Goal: Task Accomplishment & Management: Complete application form

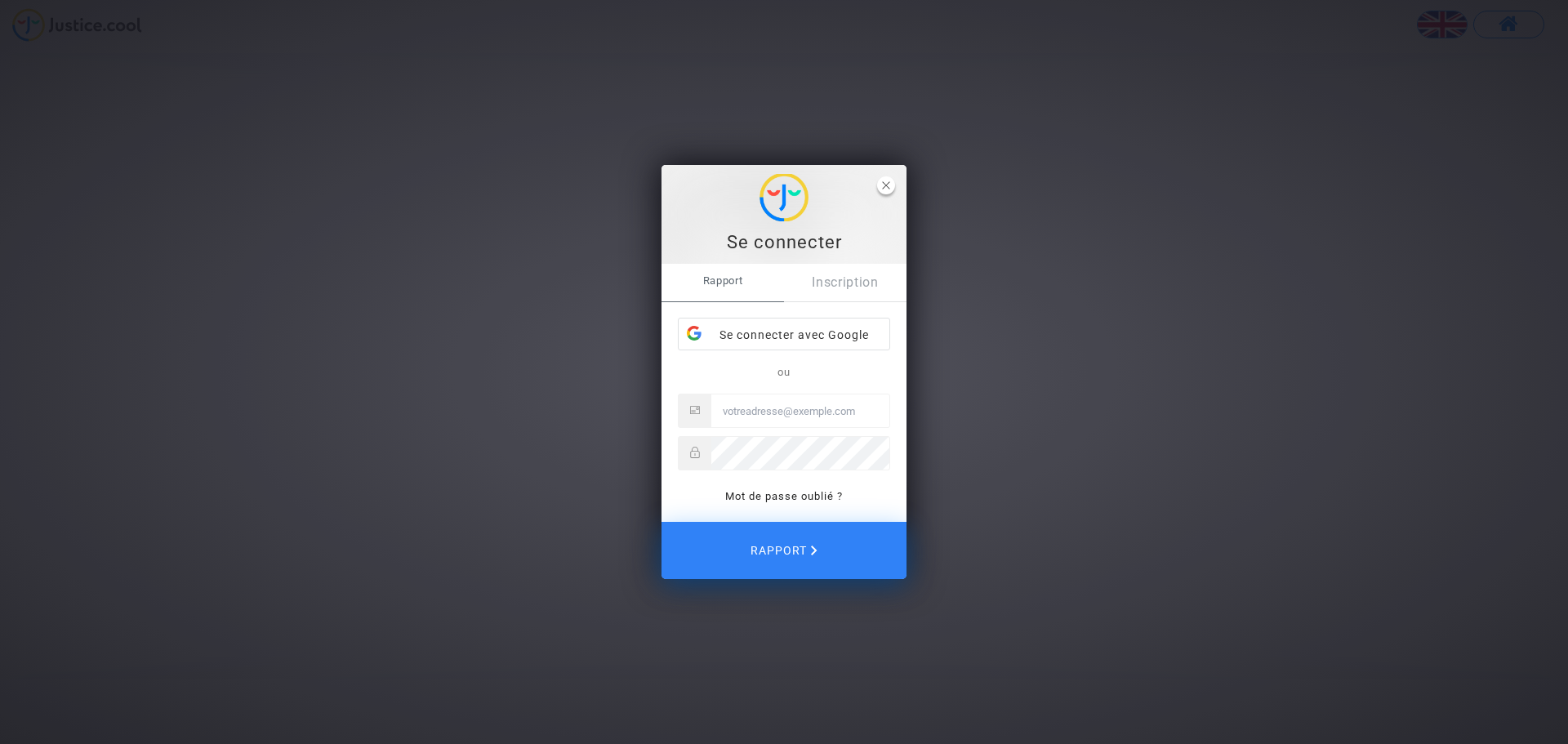
click at [882, 186] on icon "fermer" at bounding box center [886, 185] width 8 height 8
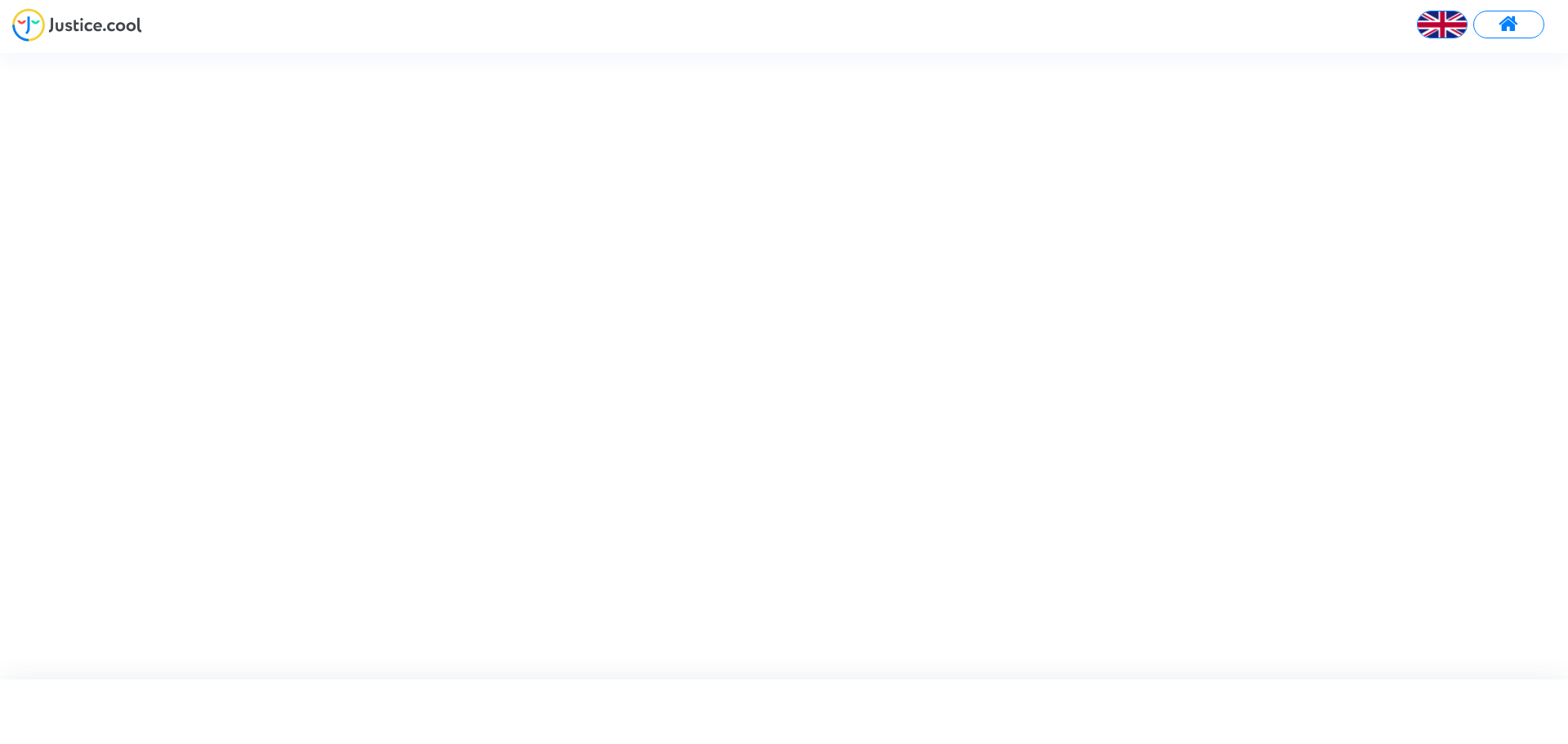
click at [1434, 17] on img at bounding box center [1442, 25] width 49 height 49
click at [1385, 69] on img at bounding box center [1373, 67] width 33 height 33
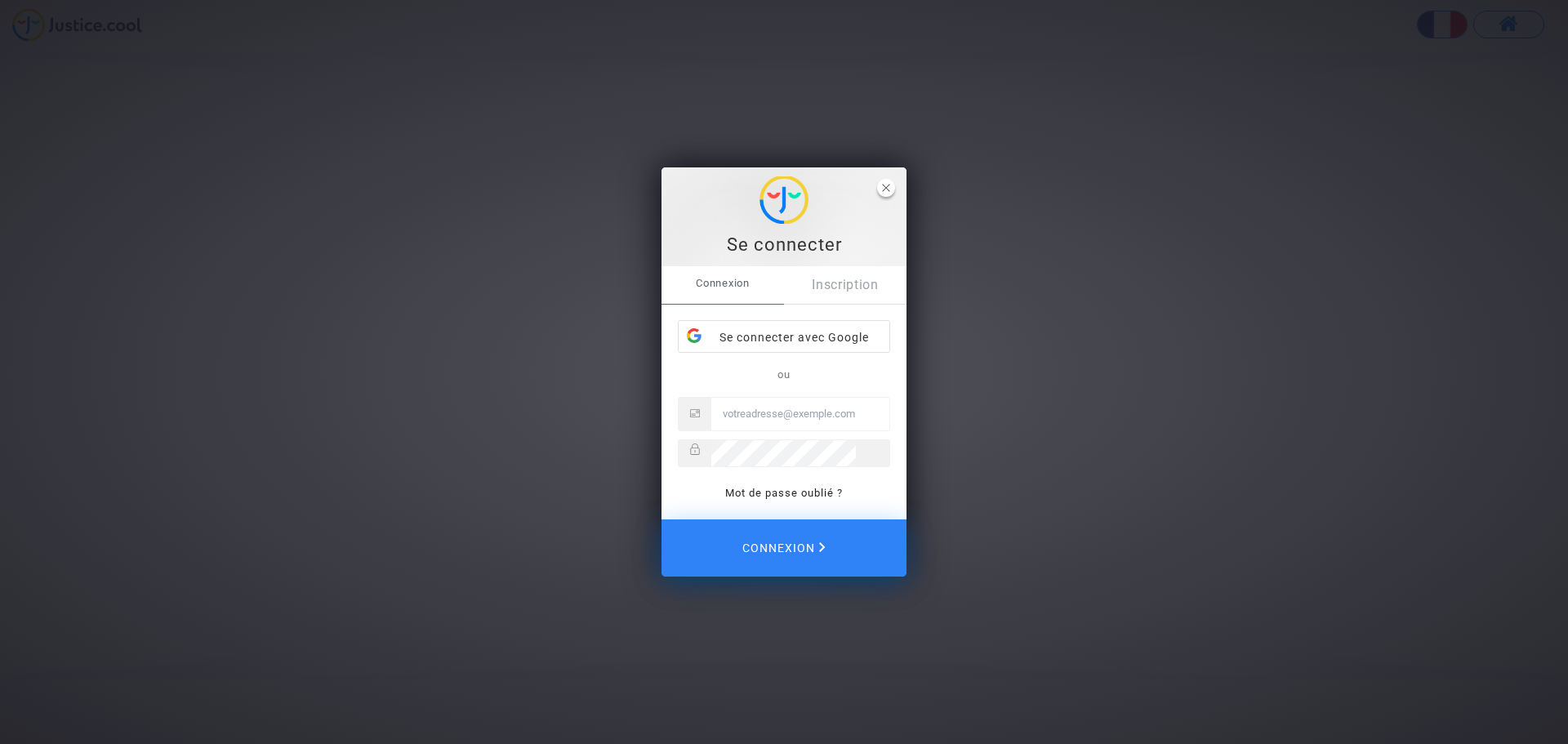
click at [890, 189] on span "close" at bounding box center [886, 187] width 18 height 18
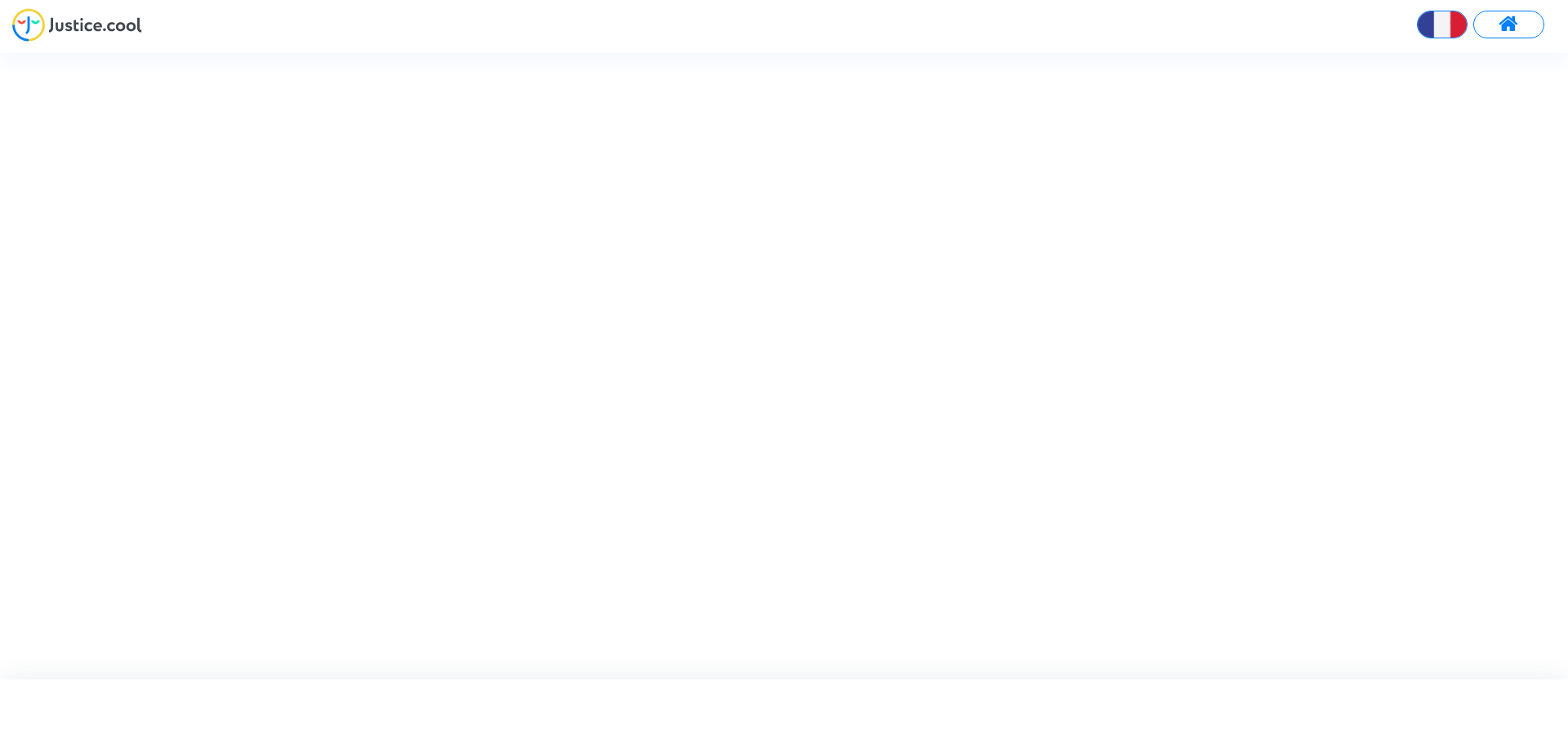
click at [1530, 17] on button at bounding box center [1509, 25] width 71 height 28
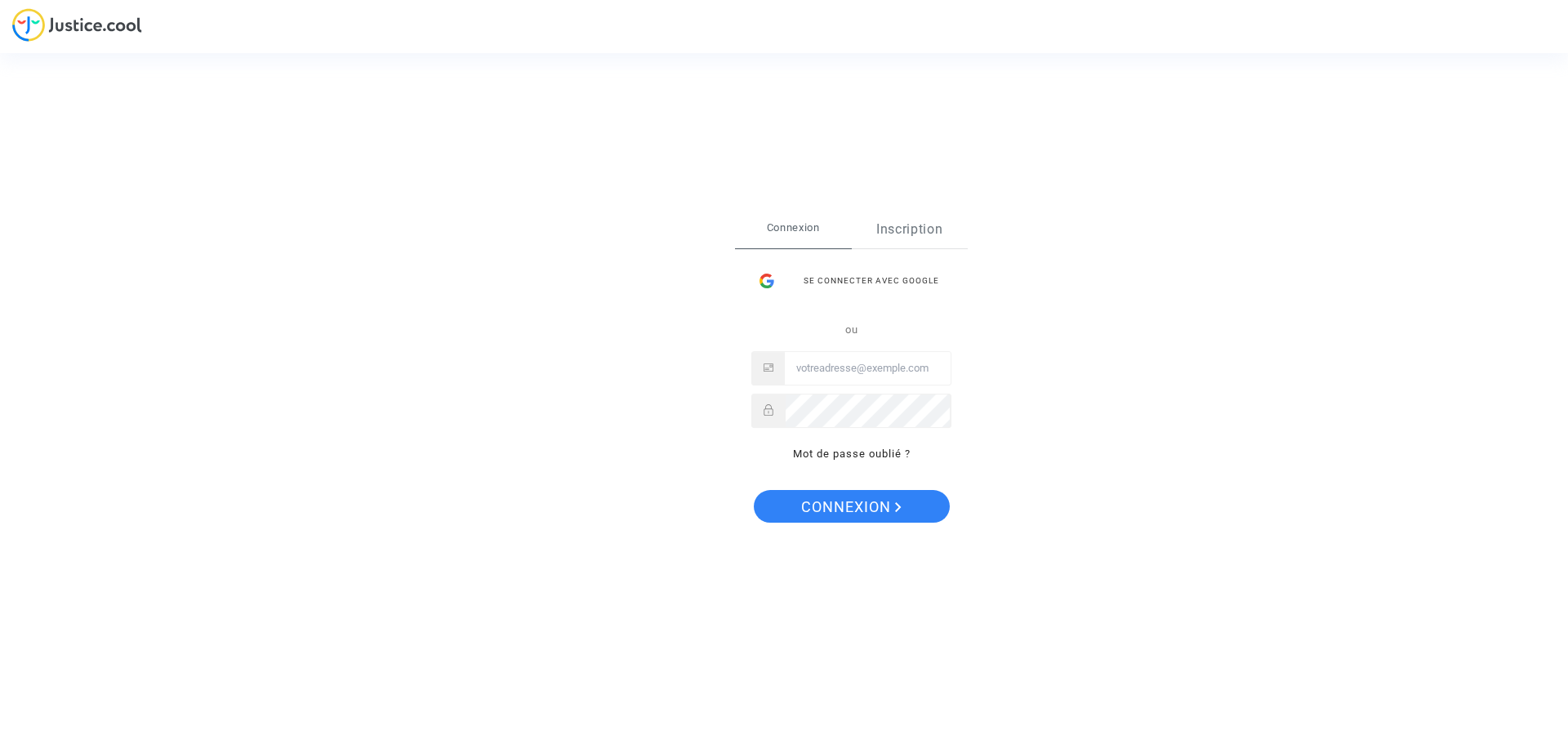
click at [924, 229] on link "Inscription" at bounding box center [910, 229] width 117 height 37
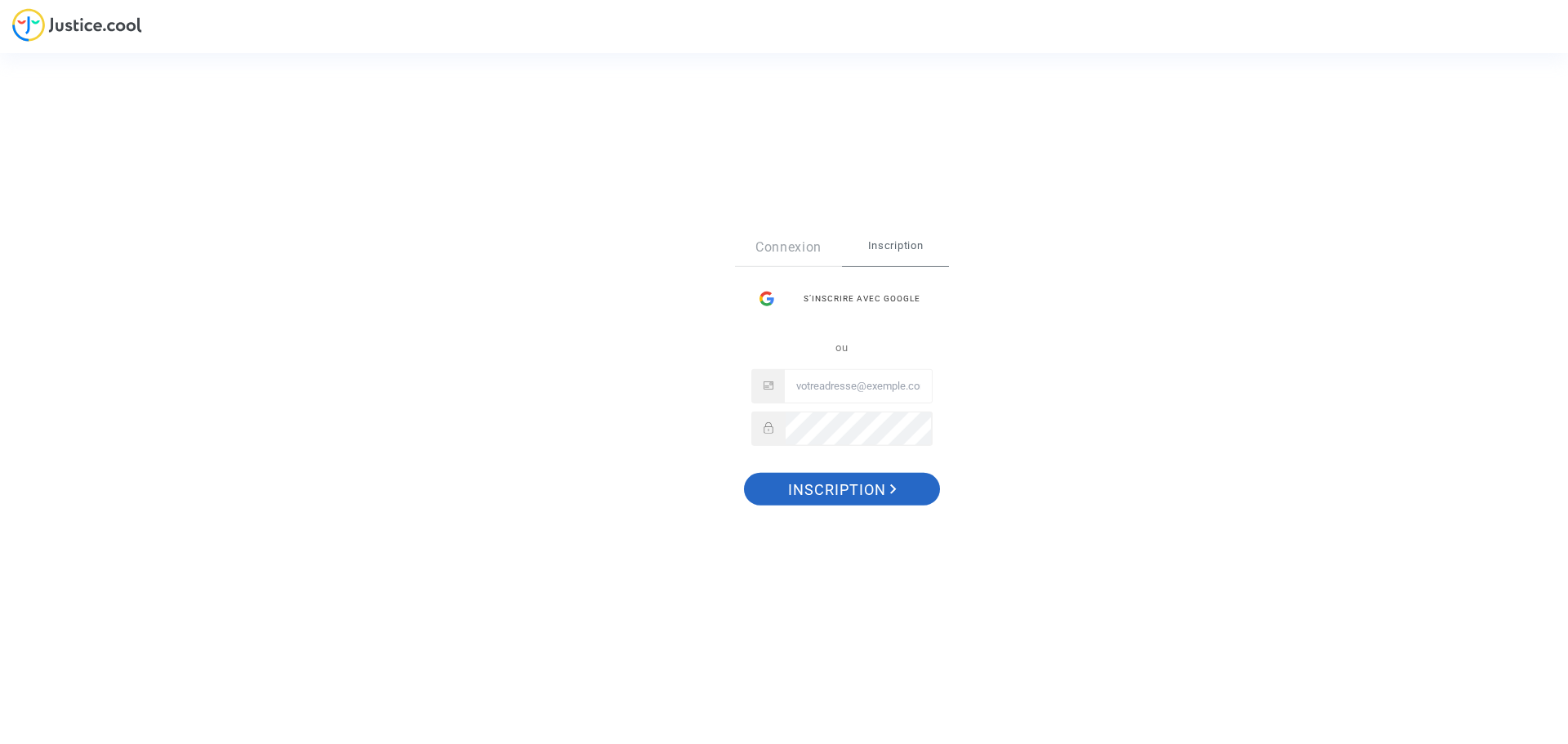
click at [870, 486] on span "Inscription" at bounding box center [842, 489] width 108 height 35
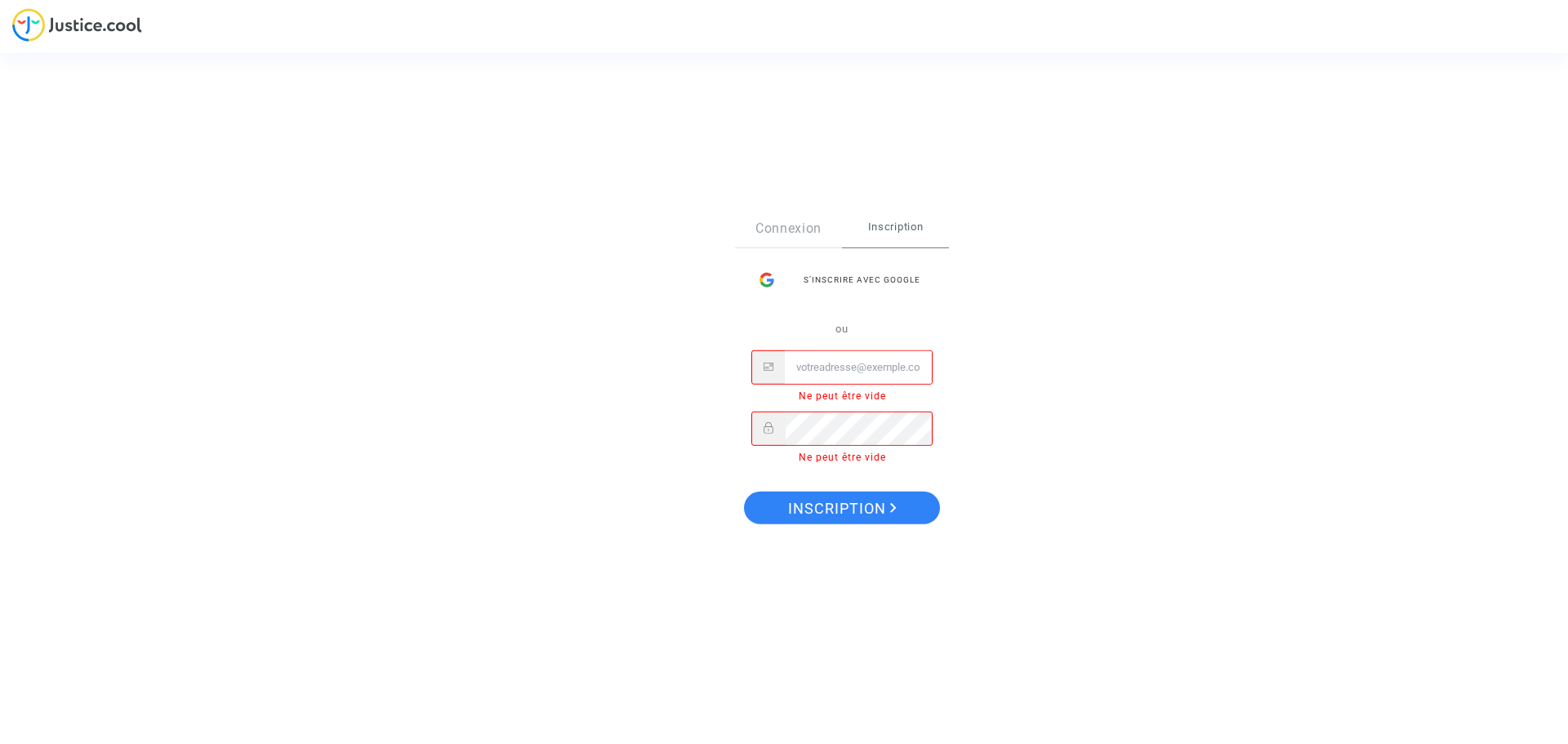
click at [867, 365] on input "Email" at bounding box center [859, 367] width 147 height 33
type input "bensalahkarim@hotmail.com"
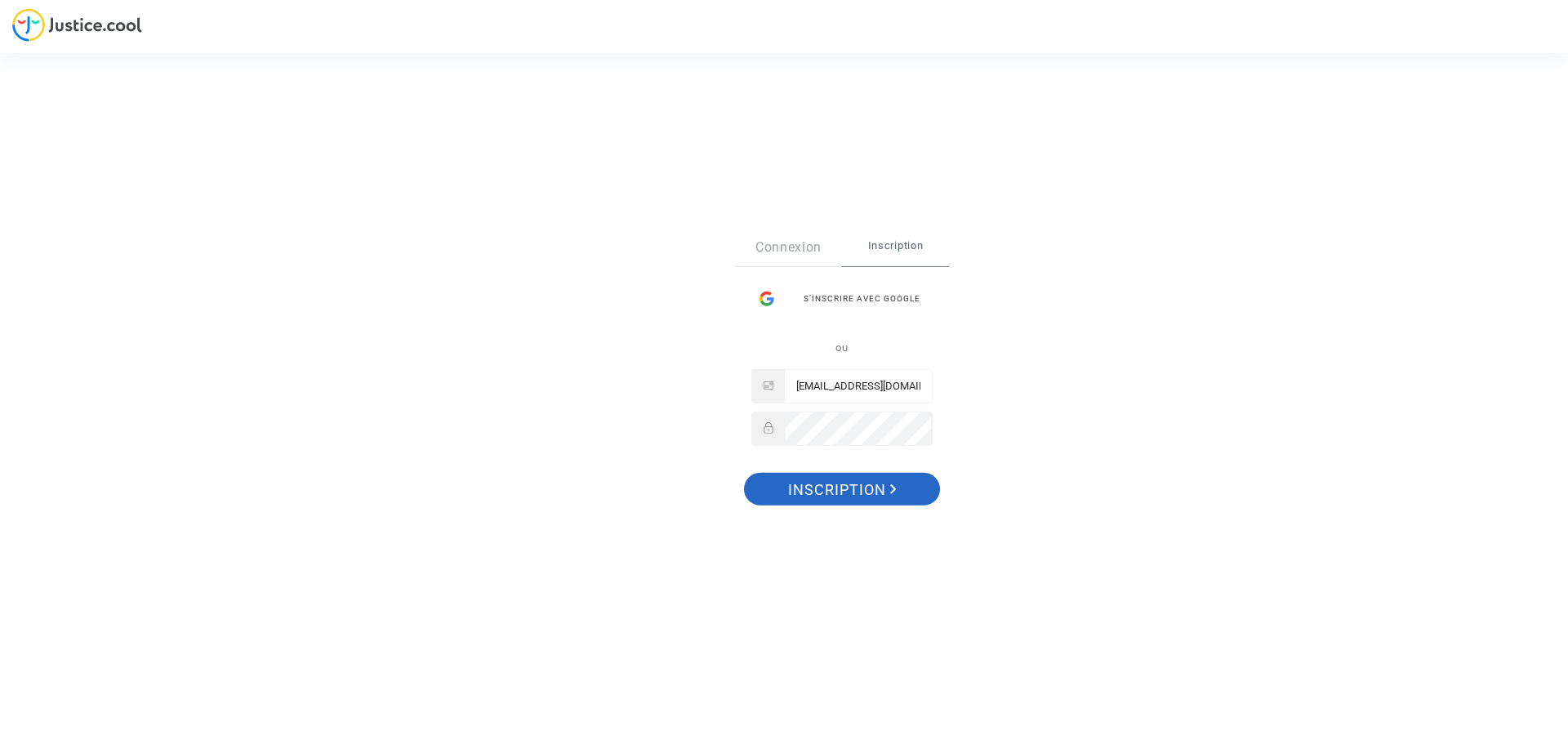
click at [869, 480] on span "Inscription" at bounding box center [842, 489] width 108 height 35
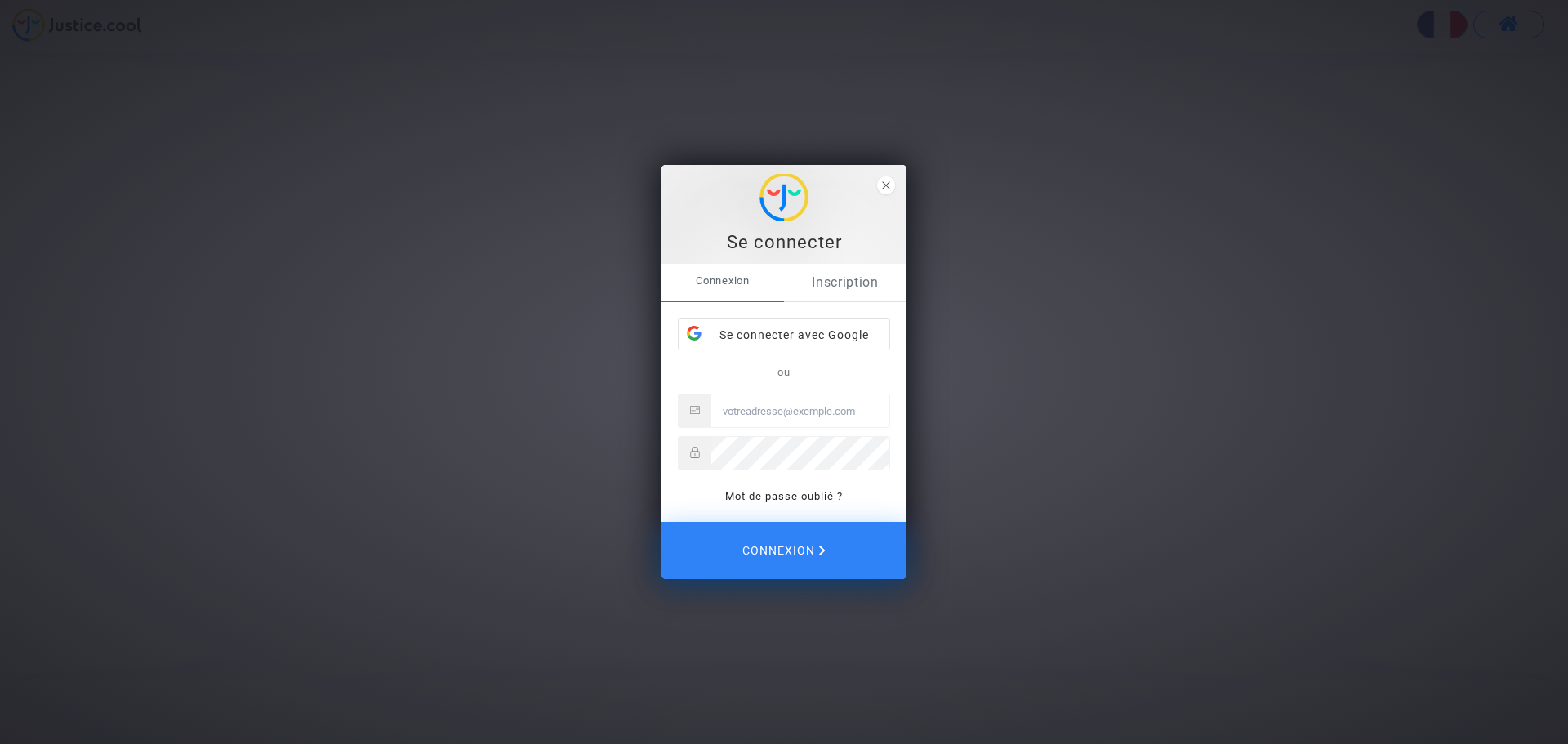
click at [851, 280] on link "Inscription" at bounding box center [845, 283] width 123 height 37
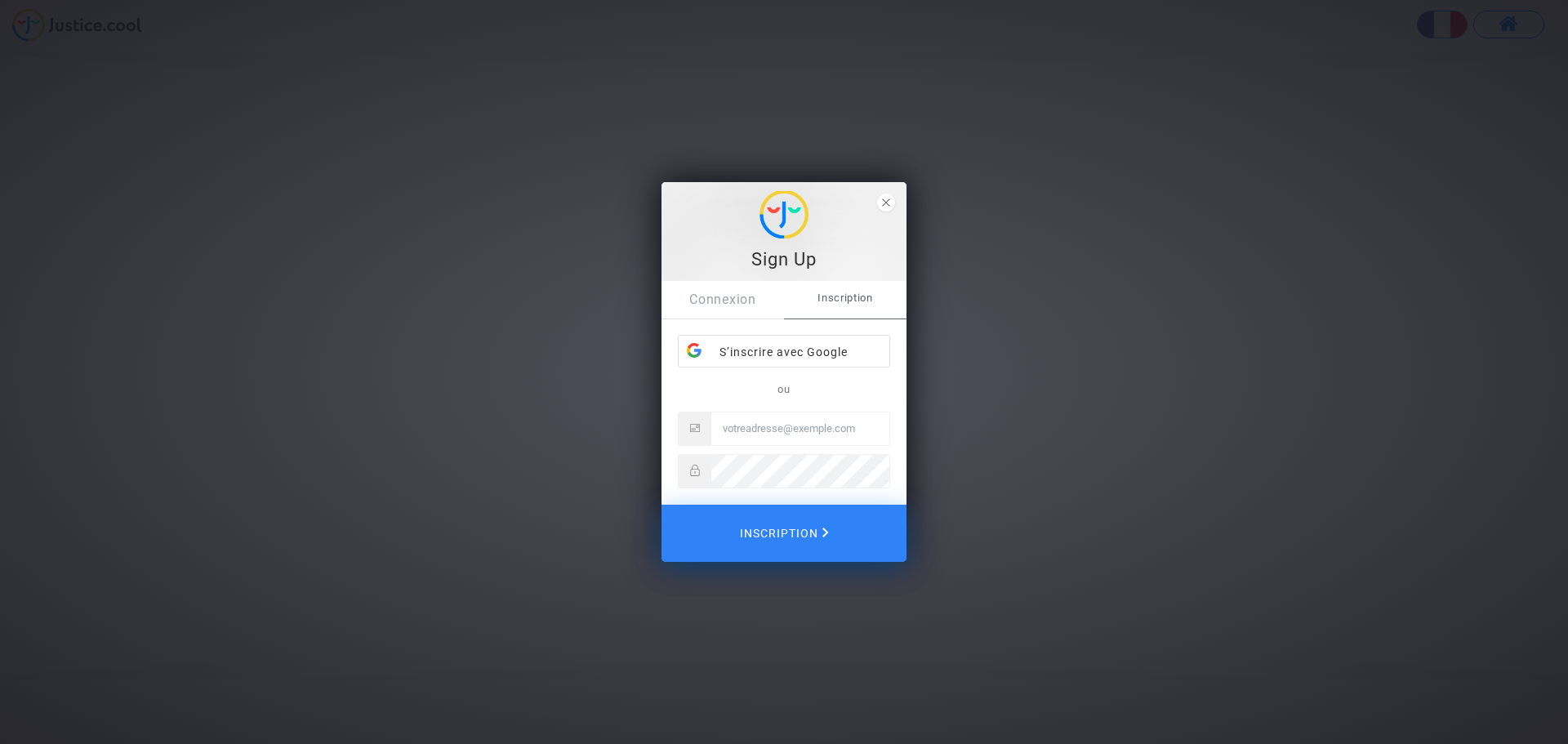
click at [845, 346] on div "S’inscrire avec Google" at bounding box center [783, 351] width 211 height 33
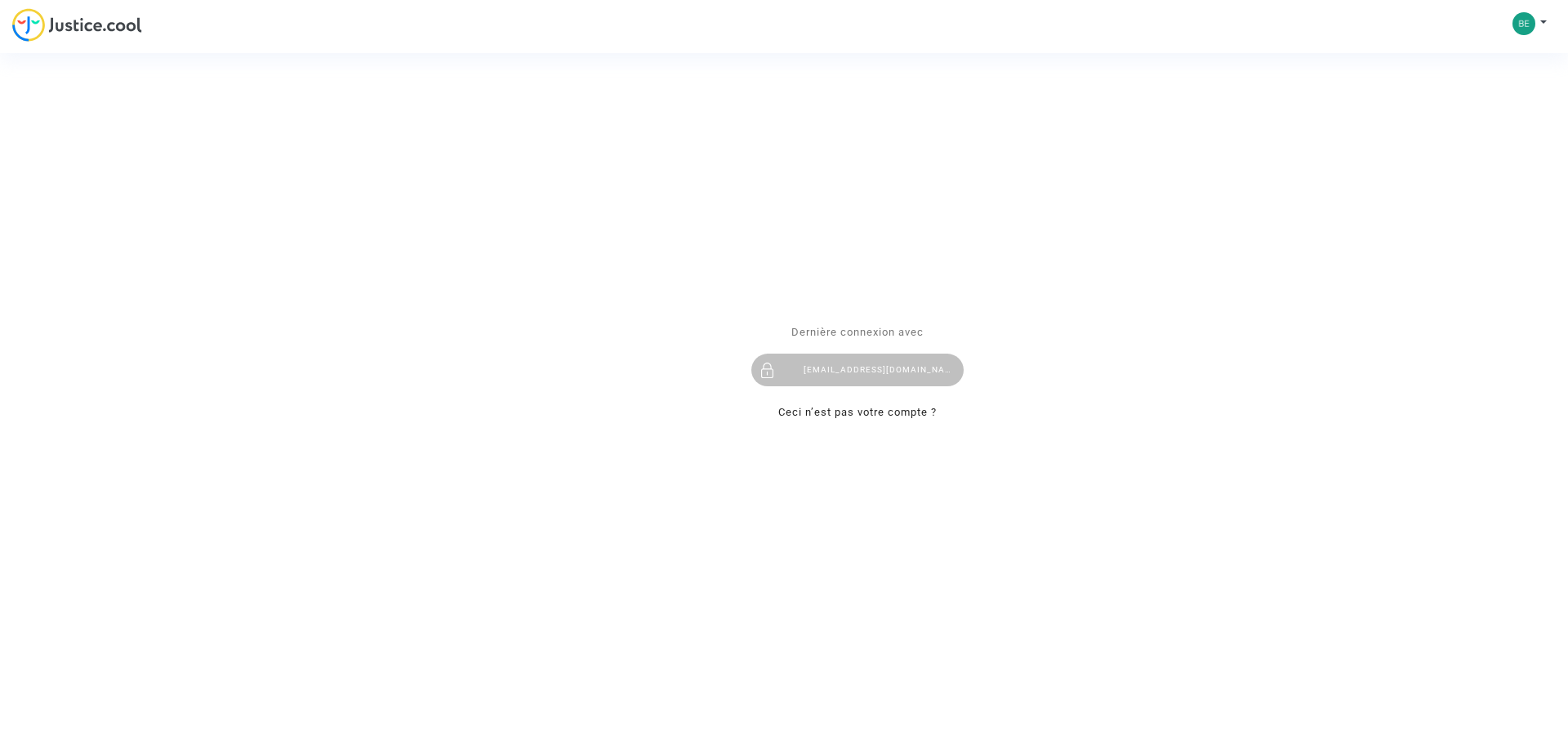
click at [838, 371] on div "[EMAIL_ADDRESS][DOMAIN_NAME]" at bounding box center [857, 370] width 213 height 33
click at [916, 372] on div "[EMAIL_ADDRESS][DOMAIN_NAME]" at bounding box center [857, 370] width 213 height 33
